Goal: Task Accomplishment & Management: Manage account settings

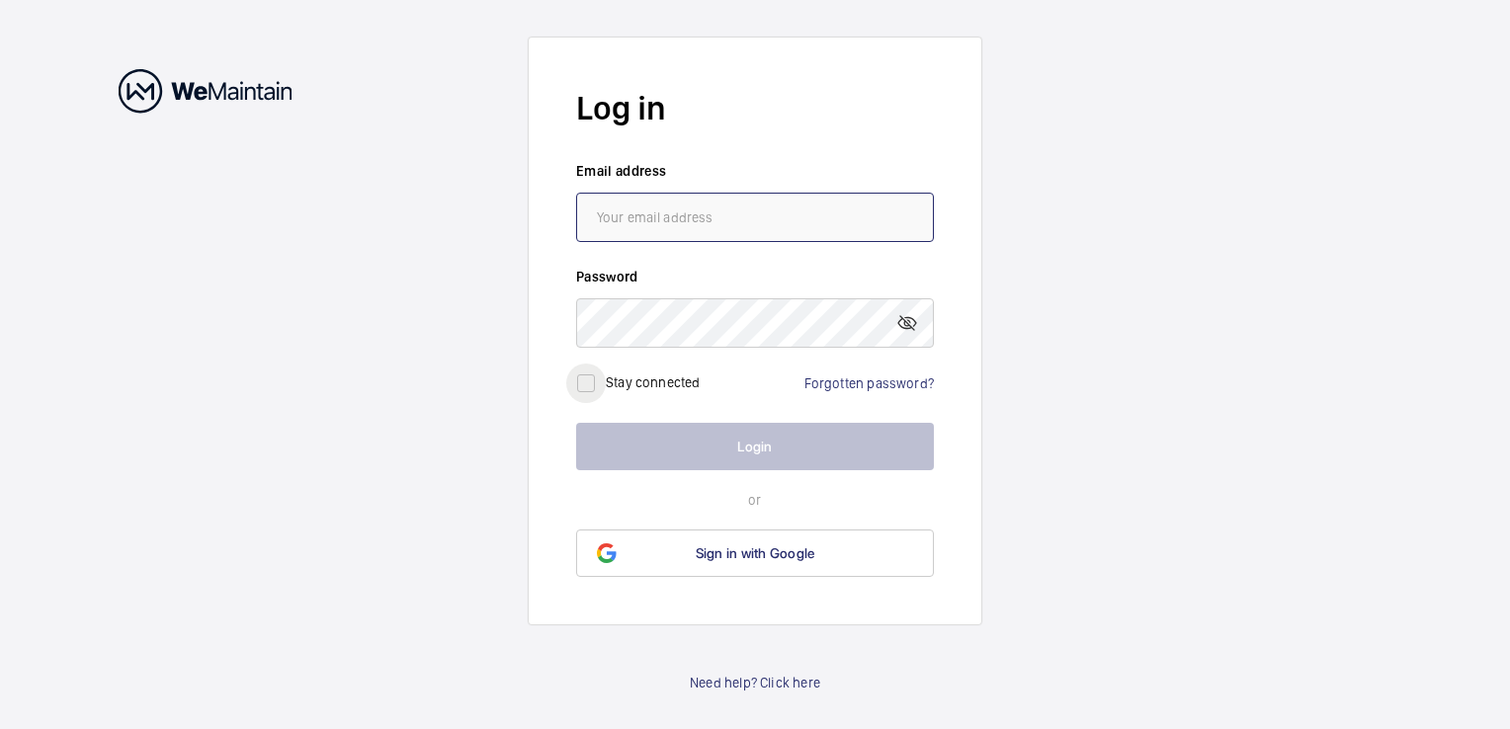
type input "[PERSON_NAME][EMAIL_ADDRESS][DOMAIN_NAME]"
click at [582, 377] on input "checkbox" at bounding box center [586, 384] width 40 height 40
checkbox input "true"
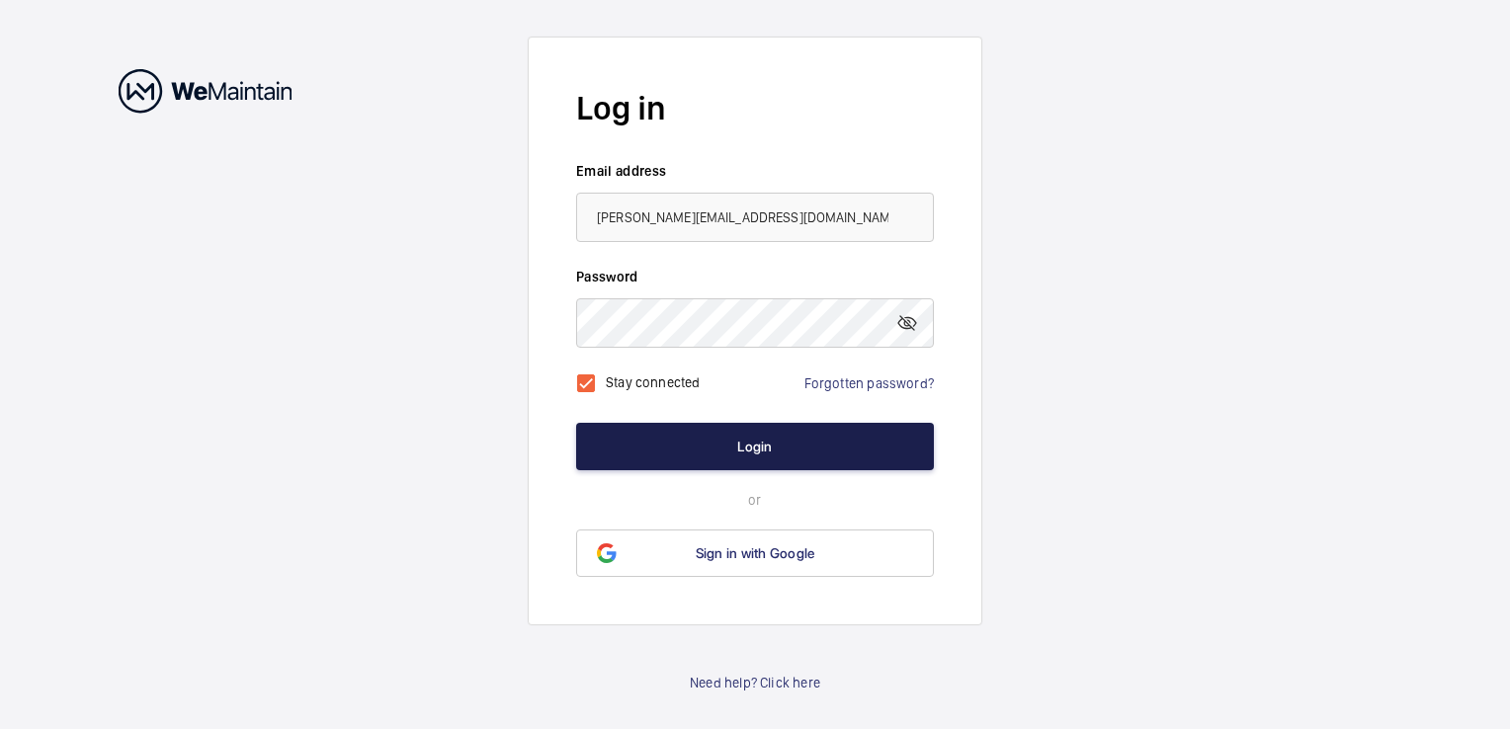
click at [741, 451] on button "Login" at bounding box center [755, 446] width 358 height 47
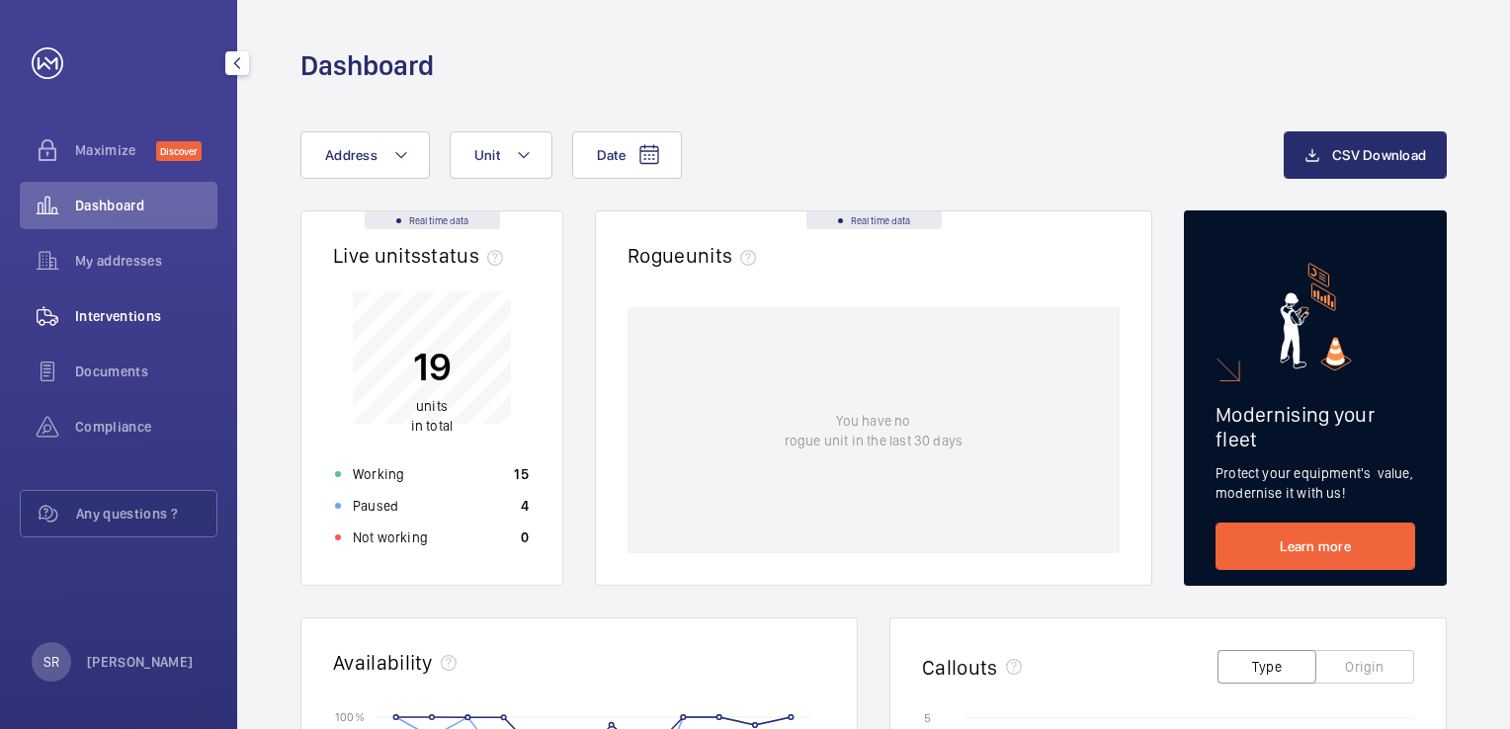
click at [130, 315] on span "Interventions" at bounding box center [146, 316] width 142 height 20
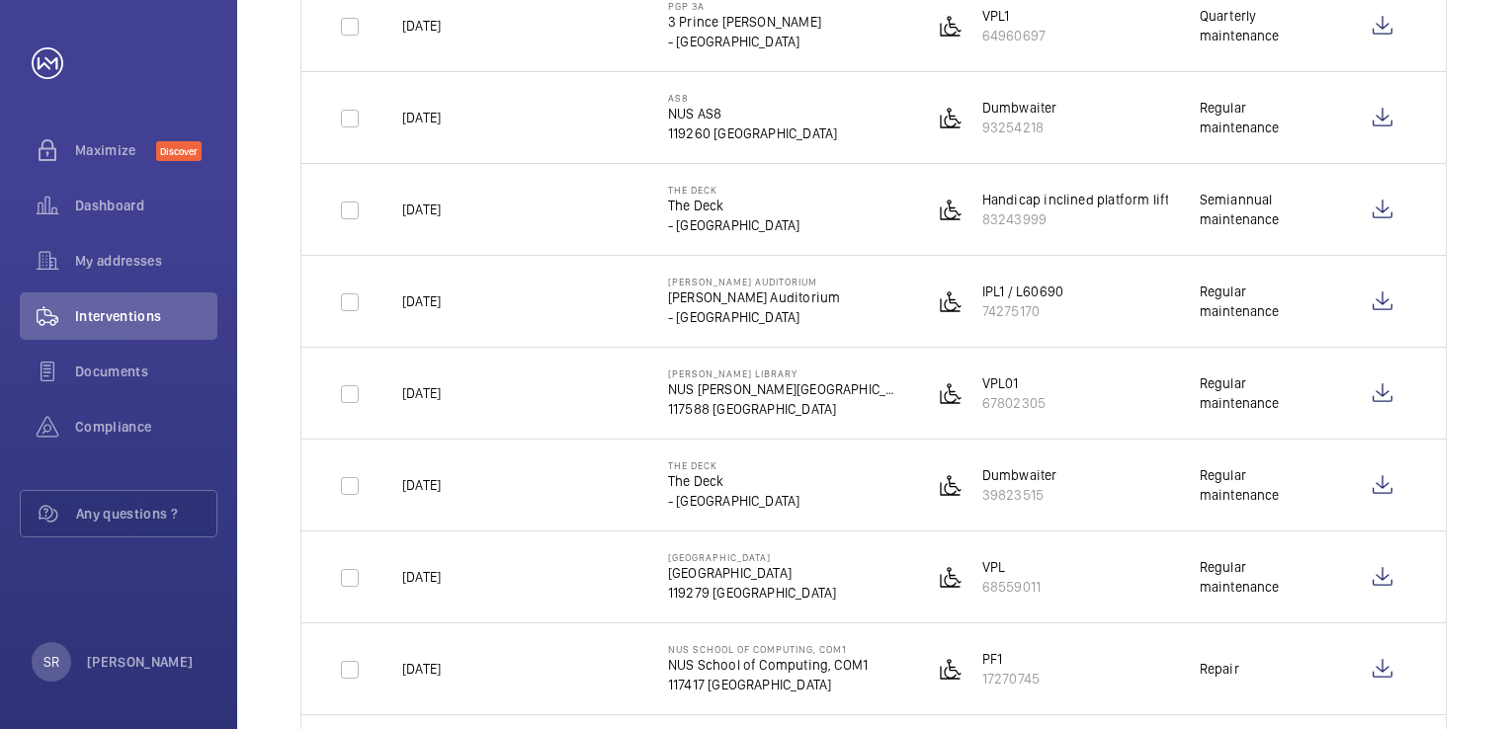
scroll to position [296, 0]
